Goal: Transaction & Acquisition: Obtain resource

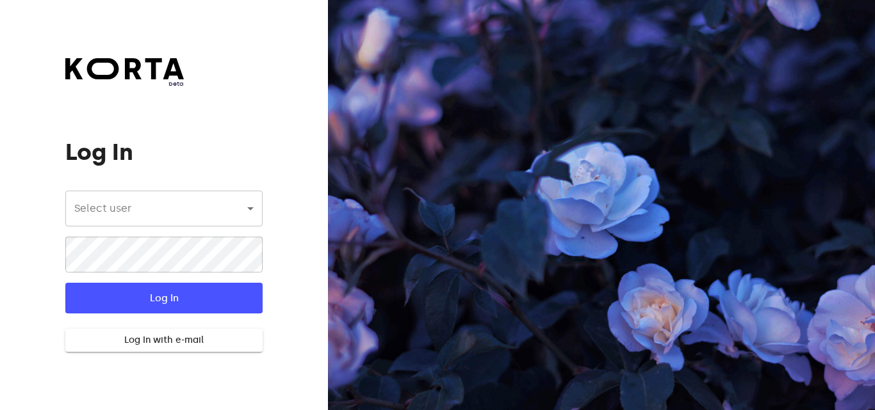
click at [202, 226] on form "Select user ​ ​ ​ Log In Log In with e-mail" at bounding box center [163, 272] width 197 height 162
click at [201, 223] on body "beta Log In Select user ​ ​ ​ Log In Log In with e-mail Need an Account? Create…" at bounding box center [437, 205] width 875 height 410
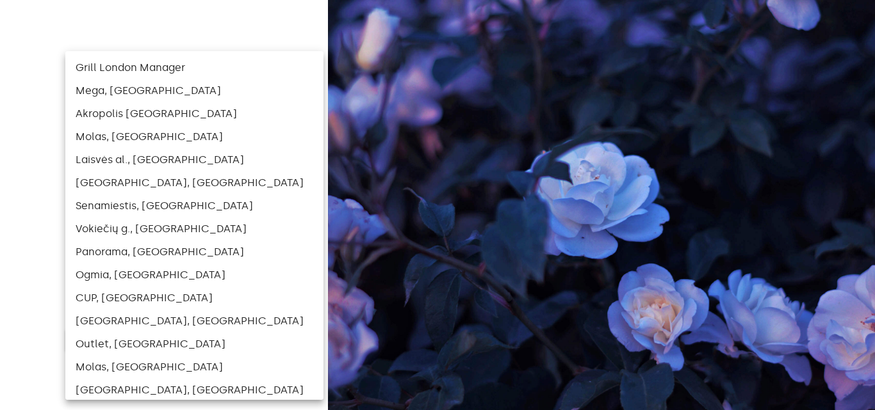
click at [175, 64] on li "Grill London Manager" at bounding box center [194, 67] width 258 height 23
type input "104"
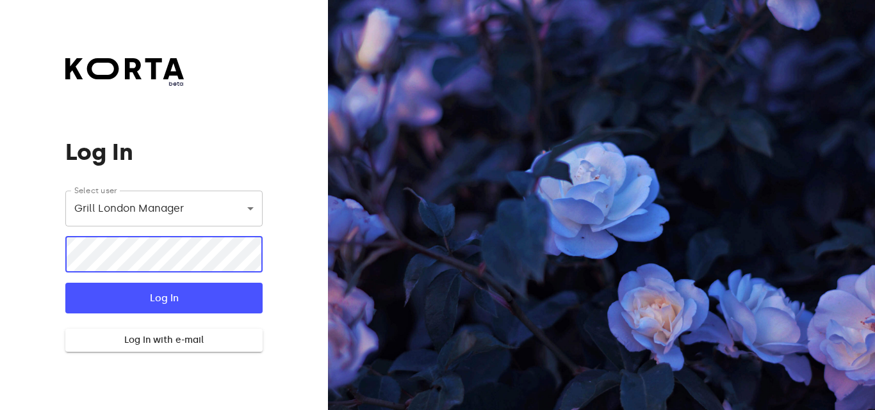
click at [188, 288] on button "Log In" at bounding box center [163, 298] width 197 height 31
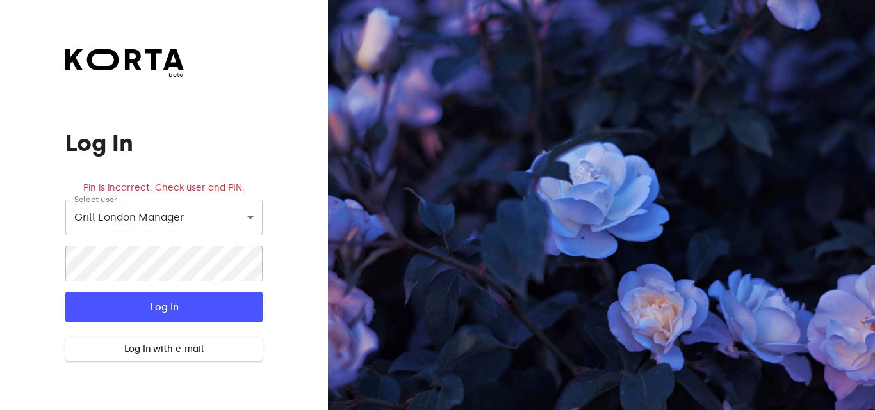
click at [287, 223] on div "beta Log In Pin is incorrect. Check user and PIN. Select user Grill London Mana…" at bounding box center [164, 205] width 328 height 410
click at [216, 218] on body "beta Log In Pin is incorrect. Check user and PIN. Select user Grill London Mana…" at bounding box center [437, 205] width 875 height 410
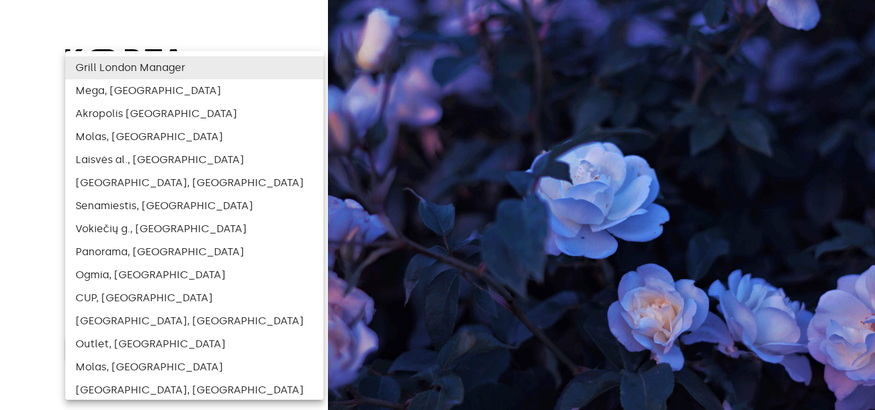
click at [523, 100] on div at bounding box center [437, 205] width 875 height 410
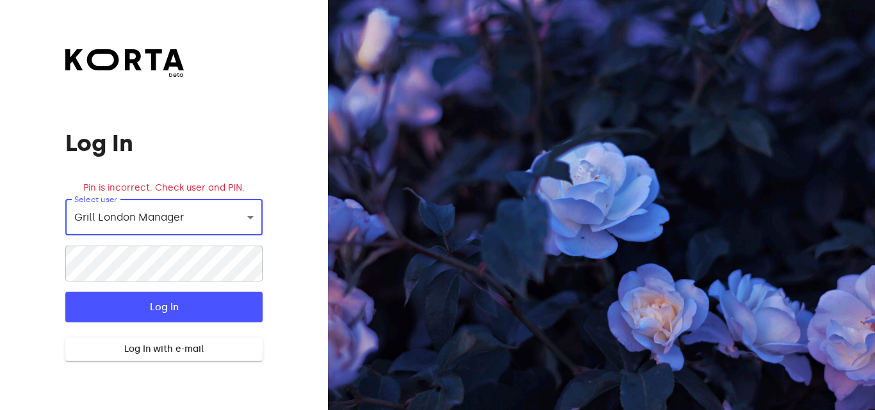
click at [303, 162] on div "beta Log In Pin is incorrect. Check user and PIN. Select user Grill London Mana…" at bounding box center [164, 205] width 328 height 410
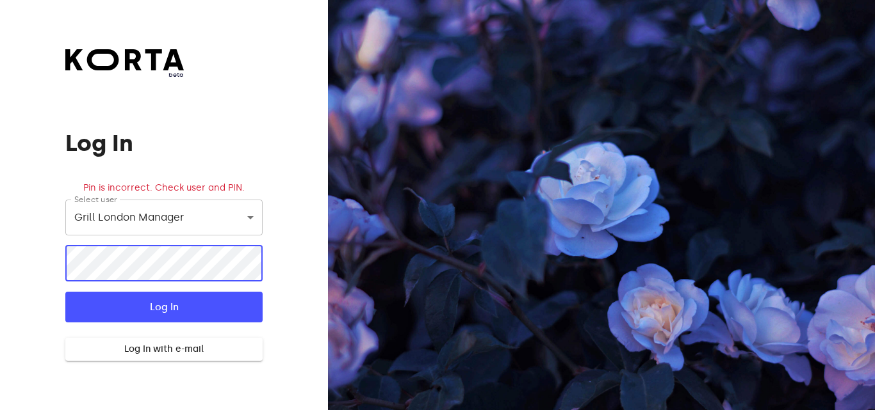
click at [15, 268] on div "beta Log In Pin is incorrect. Check user and PIN. Select user Grill London Mana…" at bounding box center [164, 205] width 328 height 410
click at [42, 255] on div "beta Log In Pin is incorrect. Check user and PIN. Select user Grill London Mana…" at bounding box center [164, 205] width 328 height 410
click at [65, 292] on button "Log In" at bounding box center [163, 307] width 197 height 31
click at [0, 257] on div "beta Log In Pin is incorrect. Check user and PIN. Select user Grill London Mana…" at bounding box center [164, 205] width 328 height 410
click at [140, 312] on span "Log In" at bounding box center [164, 307] width 156 height 17
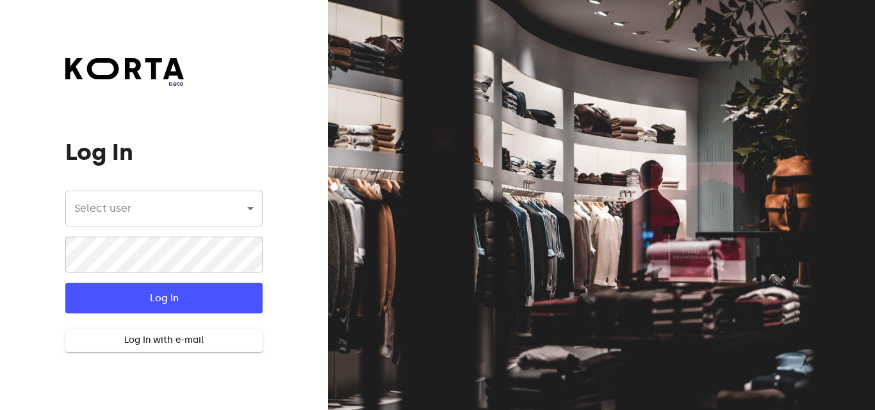
click at [159, 205] on body "beta Log In Select user ​ ​ ​ Log In Log In with e-mail Need an Account? Create…" at bounding box center [437, 205] width 875 height 410
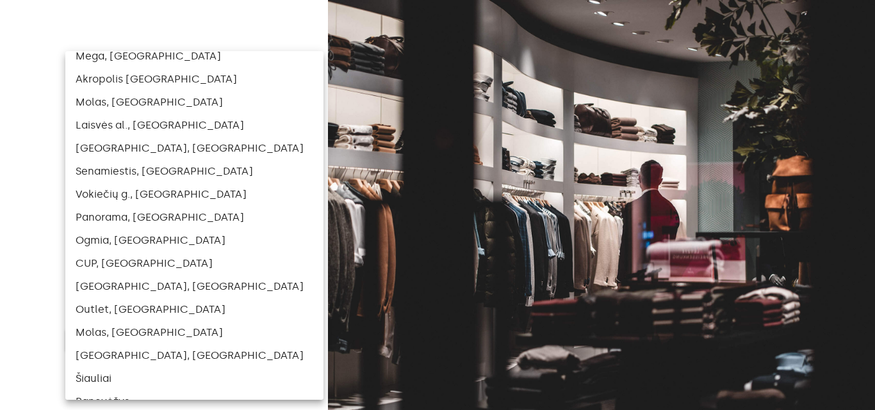
scroll to position [53, 0]
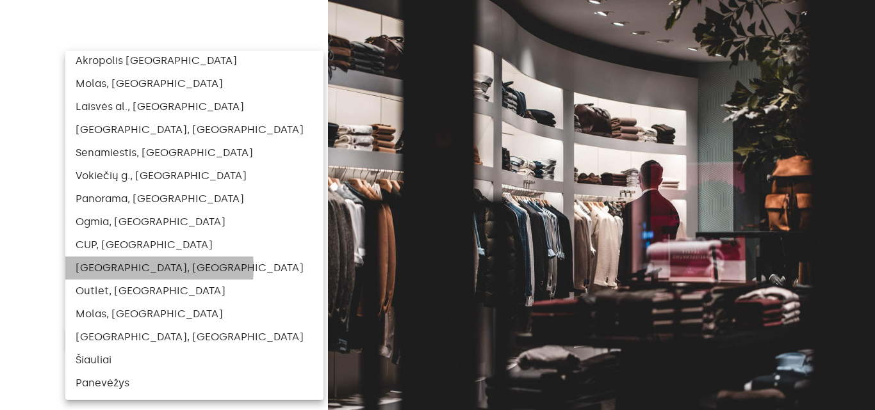
click at [136, 268] on li "[GEOGRAPHIC_DATA], [GEOGRAPHIC_DATA]" at bounding box center [194, 268] width 258 height 23
type input "121"
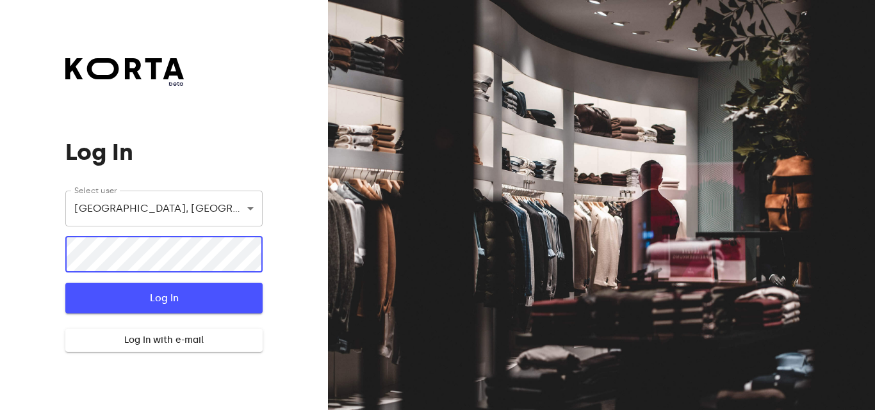
click at [155, 297] on span "Log In" at bounding box center [164, 298] width 156 height 17
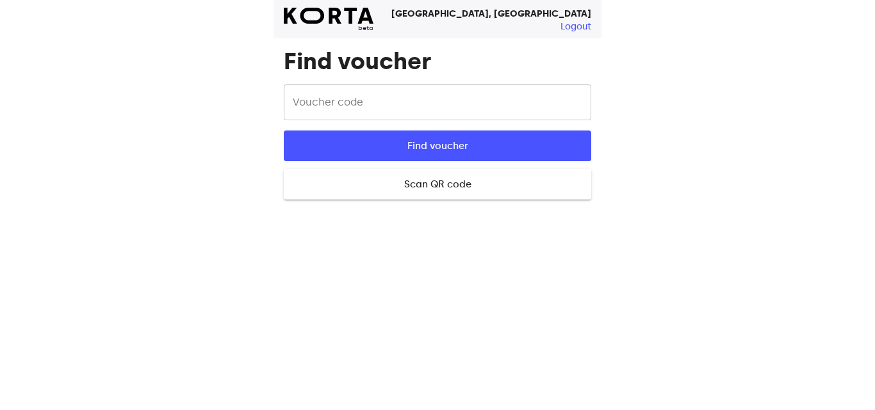
click at [347, 99] on input "text" at bounding box center [437, 103] width 307 height 36
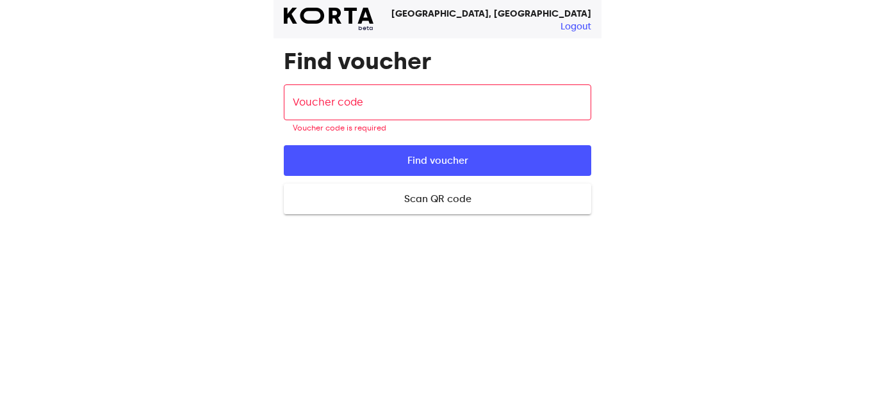
click at [641, 71] on div "beta Ozas, [GEOGRAPHIC_DATA] Logout Find voucher Voucher code Voucher code Vouc…" at bounding box center [437, 205] width 875 height 410
click at [504, 89] on input "text" at bounding box center [437, 103] width 307 height 36
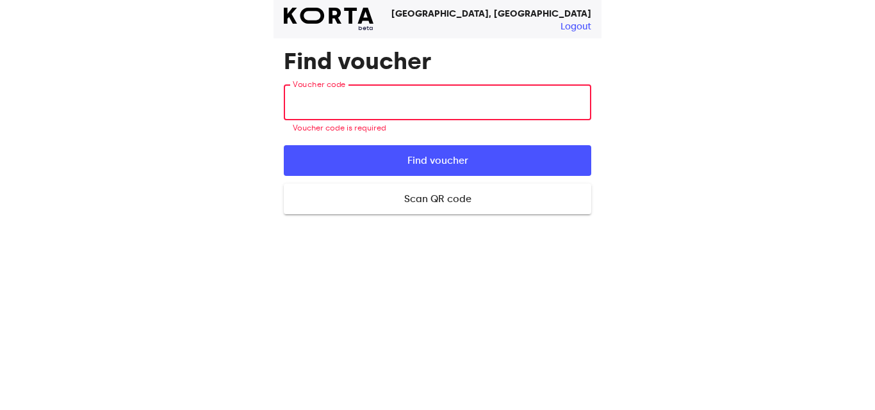
click at [336, 313] on div "beta Ozas, [GEOGRAPHIC_DATA] Logout Find voucher Voucher code Voucher code Vouc…" at bounding box center [437, 205] width 328 height 410
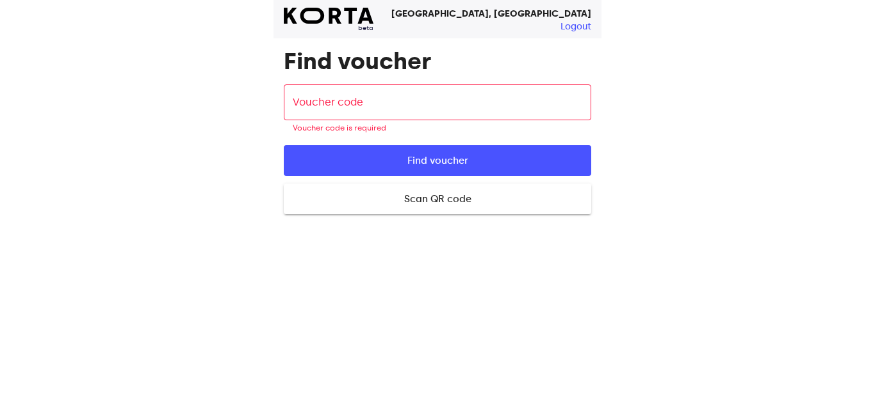
click at [332, 312] on div "beta Ozas, [GEOGRAPHIC_DATA] Logout Find voucher Voucher code Voucher code Vouc…" at bounding box center [437, 205] width 328 height 410
click at [719, 85] on div "beta Ozas, [GEOGRAPHIC_DATA] Logout Find voucher Voucher code Voucher code Vouc…" at bounding box center [437, 205] width 875 height 410
drag, startPoint x: 719, startPoint y: 85, endPoint x: 705, endPoint y: 86, distance: 14.1
click at [717, 85] on div "beta Ozas, [GEOGRAPHIC_DATA] Logout Find voucher Voucher code Voucher code Vouc…" at bounding box center [437, 205] width 875 height 410
click at [384, 102] on input "text" at bounding box center [437, 103] width 307 height 36
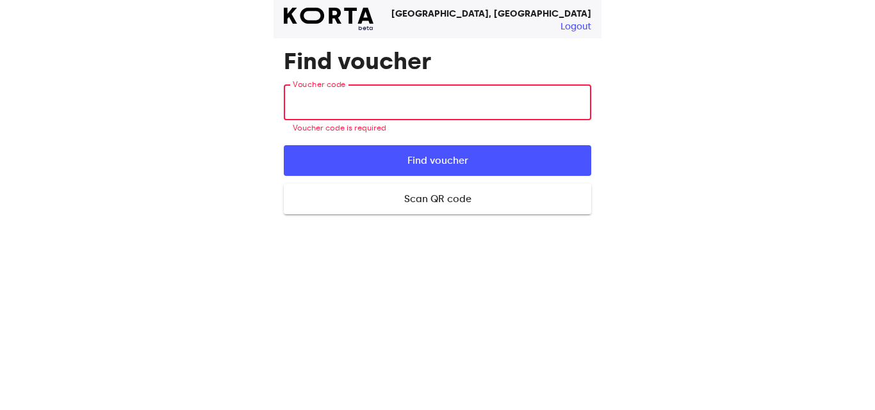
click at [726, 101] on div "beta Ozas, [GEOGRAPHIC_DATA] Logout Find voucher Voucher code Voucher code Vouc…" at bounding box center [437, 205] width 875 height 410
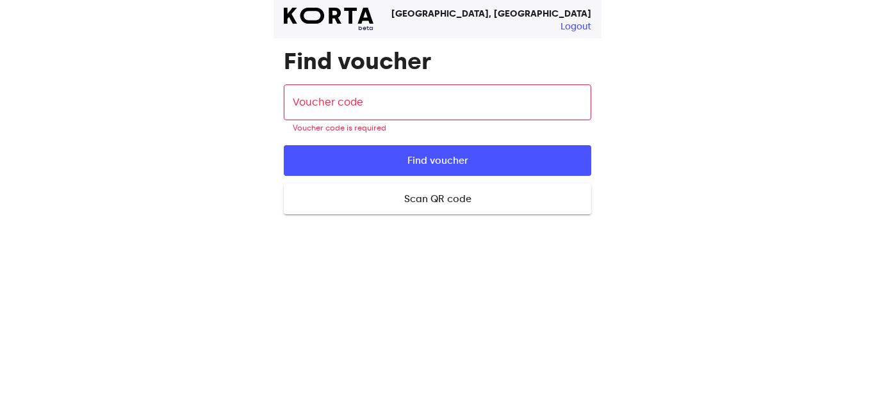
click at [618, 108] on div "beta Ozas, [GEOGRAPHIC_DATA] Logout Find voucher Voucher code Voucher code Vouc…" at bounding box center [437, 205] width 875 height 410
click at [624, 103] on div "beta Ozas, [GEOGRAPHIC_DATA] Logout Find voucher Voucher code Voucher code Vouc…" at bounding box center [437, 205] width 875 height 410
click at [617, 104] on div "beta Ozas, [GEOGRAPHIC_DATA] Logout Find voucher Voucher code Voucher code Vouc…" at bounding box center [437, 205] width 875 height 410
click at [615, 104] on div "beta Ozas, [GEOGRAPHIC_DATA] Logout Find voucher Voucher code Voucher code Vouc…" at bounding box center [437, 205] width 875 height 410
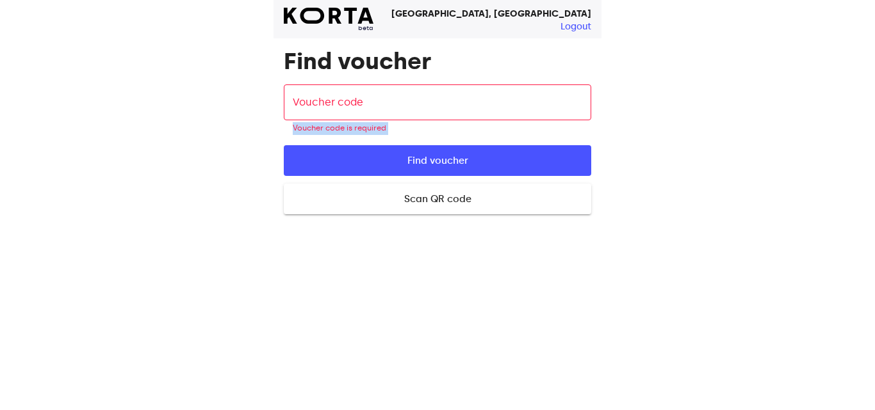
click at [616, 103] on div "beta Ozas, [GEOGRAPHIC_DATA] Logout Find voucher Voucher code Voucher code Vouc…" at bounding box center [437, 205] width 875 height 410
click at [506, 92] on input "text" at bounding box center [437, 103] width 307 height 36
drag, startPoint x: 704, startPoint y: 72, endPoint x: 557, endPoint y: 8, distance: 160.3
click at [704, 72] on div "beta Ozas, [GEOGRAPHIC_DATA] Logout Find voucher Voucher code Voucher code Vouc…" at bounding box center [437, 205] width 875 height 410
click at [412, 111] on input "text" at bounding box center [437, 103] width 307 height 36
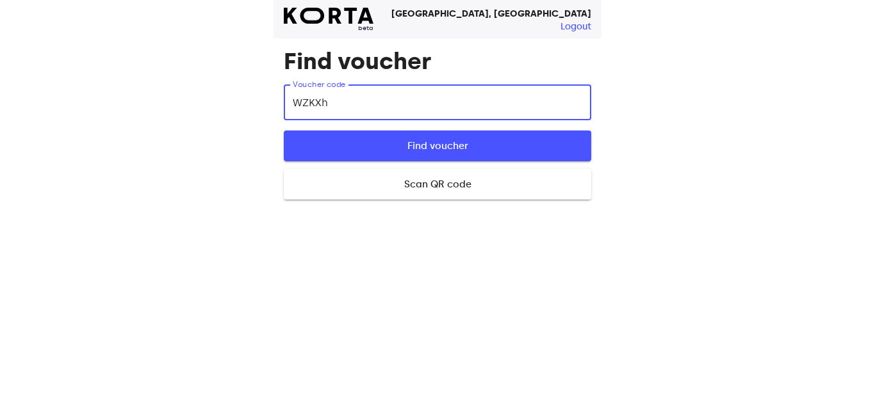
type input "WZKXh"
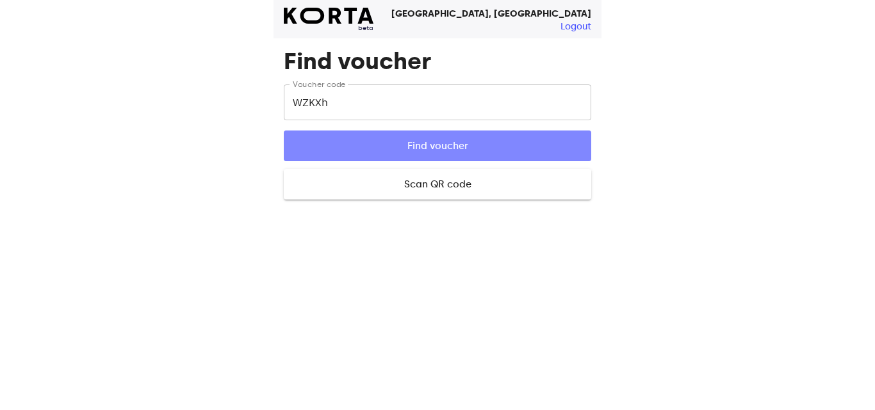
click at [489, 144] on span "Find voucher" at bounding box center [437, 146] width 266 height 17
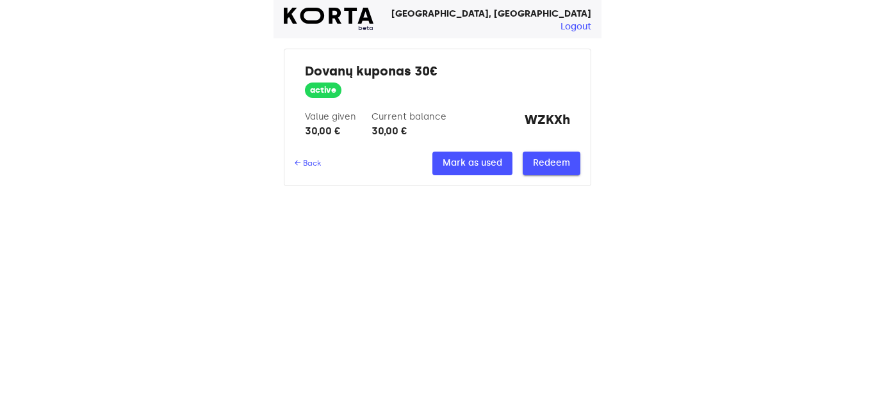
click at [557, 165] on span "Redeem" at bounding box center [551, 164] width 37 height 16
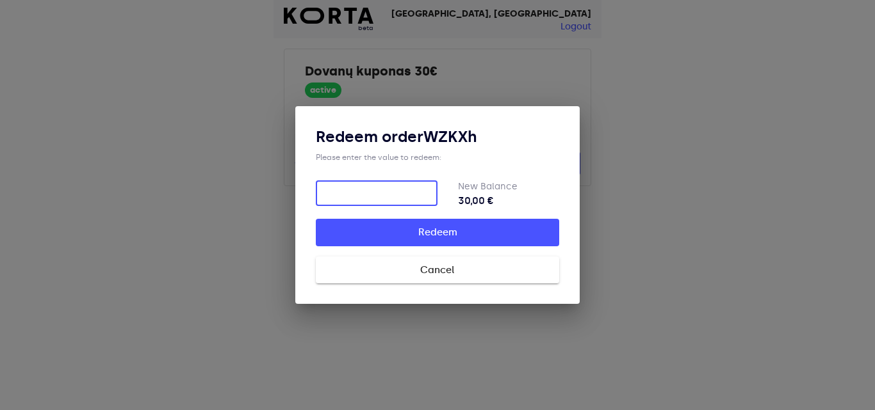
click at [365, 196] on input "number" at bounding box center [377, 194] width 122 height 26
type input "30"
click at [422, 229] on span "Redeem" at bounding box center [437, 232] width 202 height 17
